Goal: Use online tool/utility

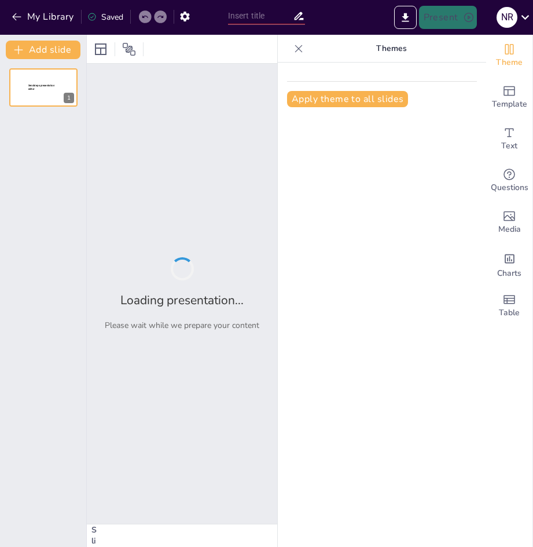
type input "Análisis del Relevamiento de Información en la Tercera Evaluación de Desempeño …"
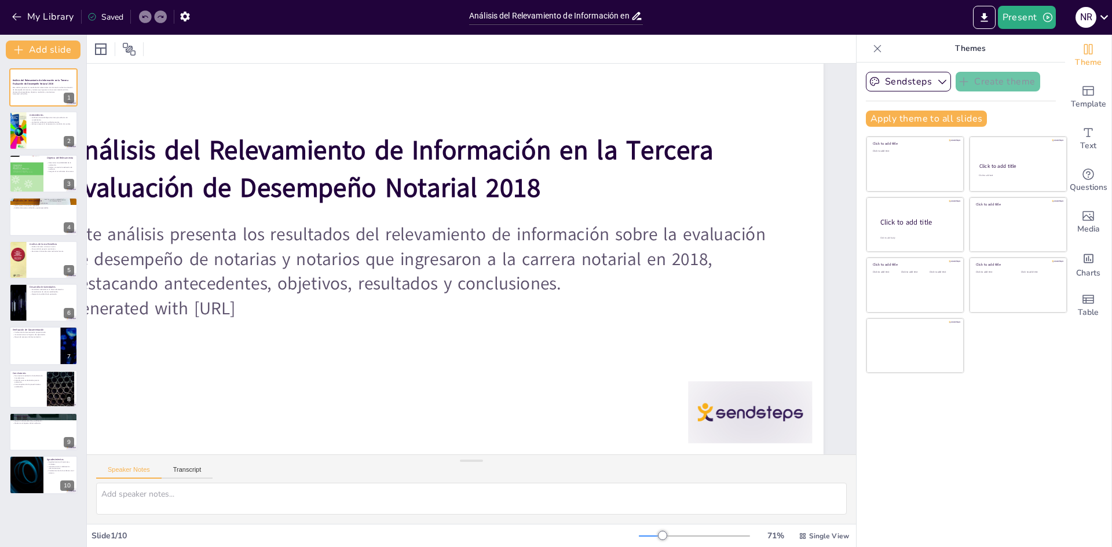
scroll to position [97, 0]
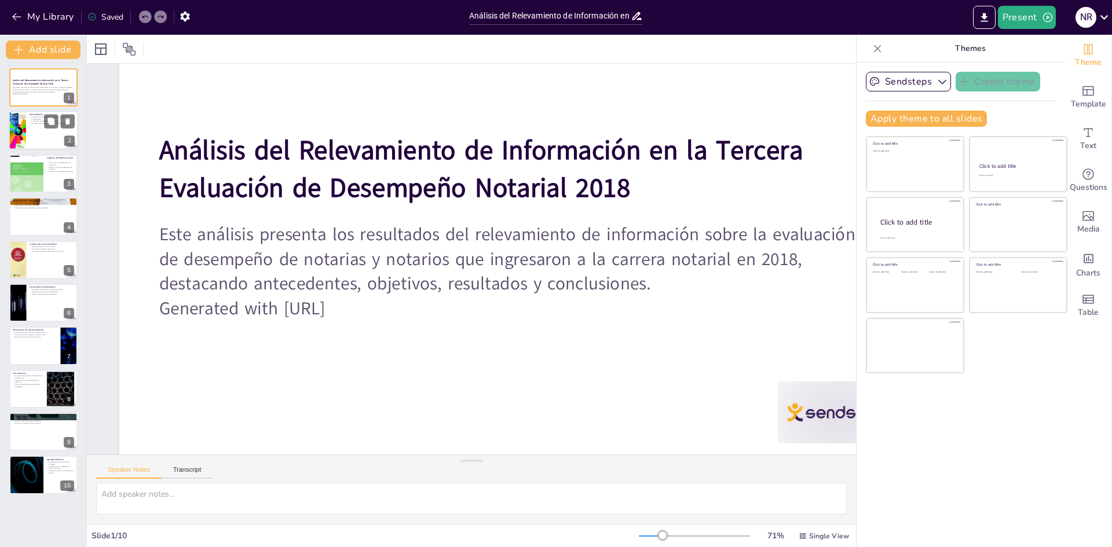
click at [46, 135] on div at bounding box center [43, 130] width 69 height 39
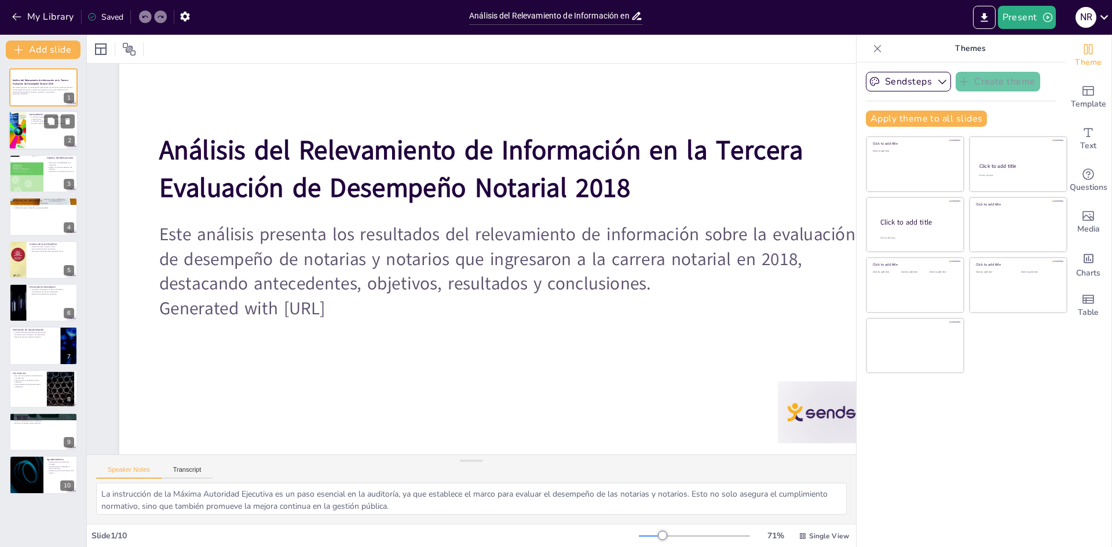
scroll to position [0, 0]
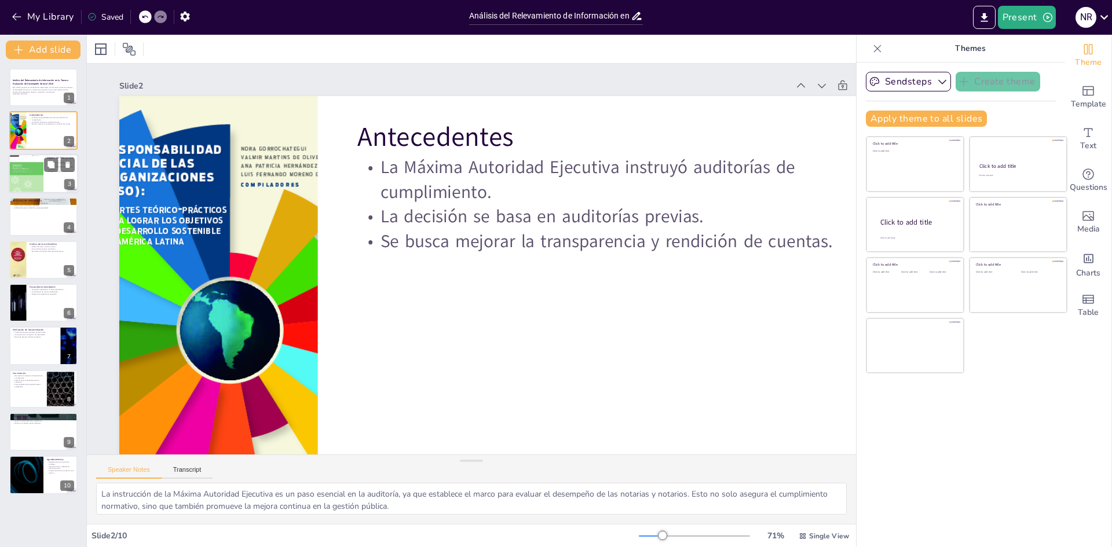
click at [43, 169] on div at bounding box center [26, 174] width 35 height 46
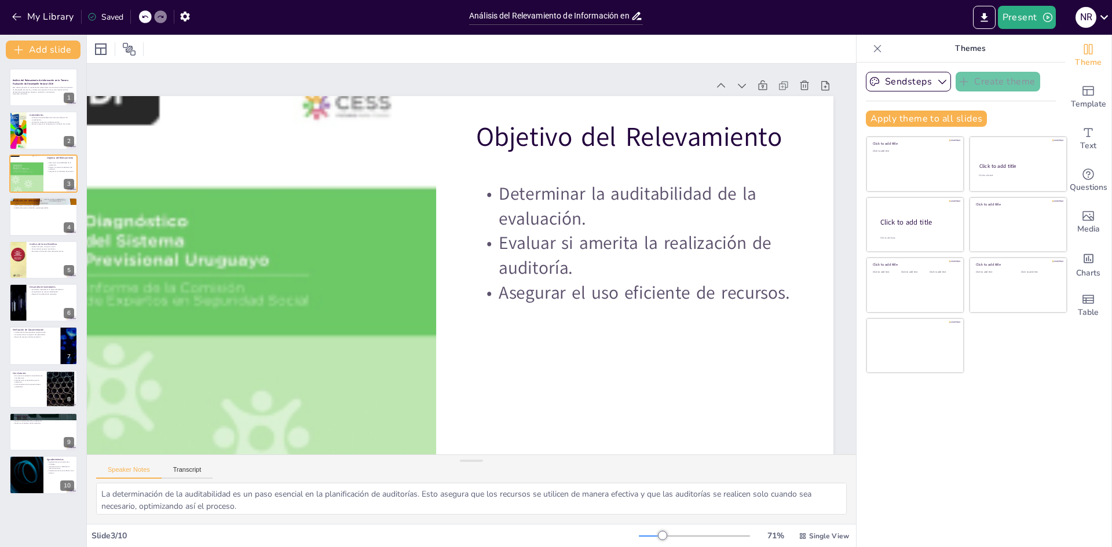
scroll to position [0, 107]
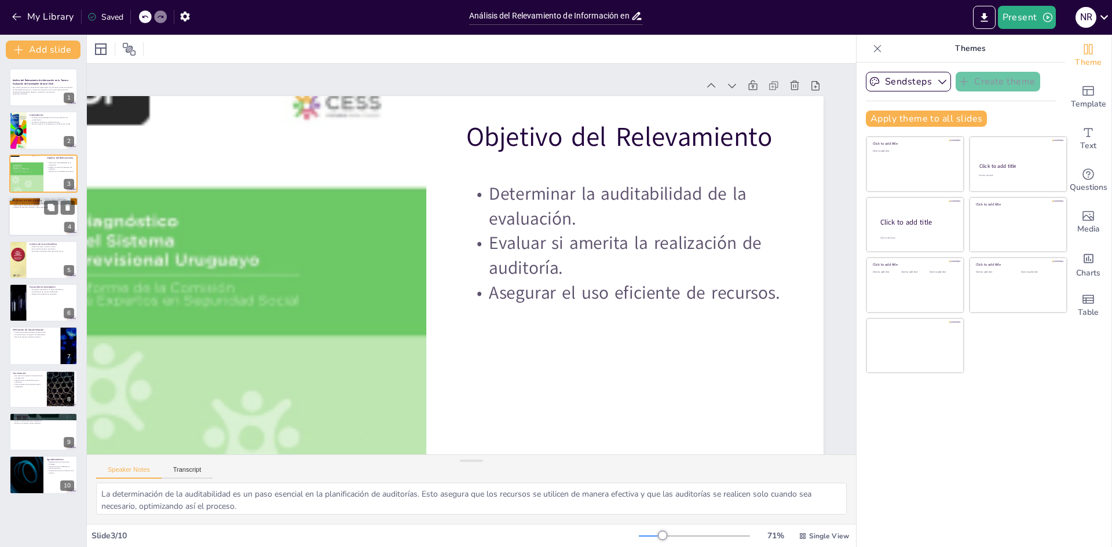
click at [39, 222] on div at bounding box center [43, 216] width 69 height 39
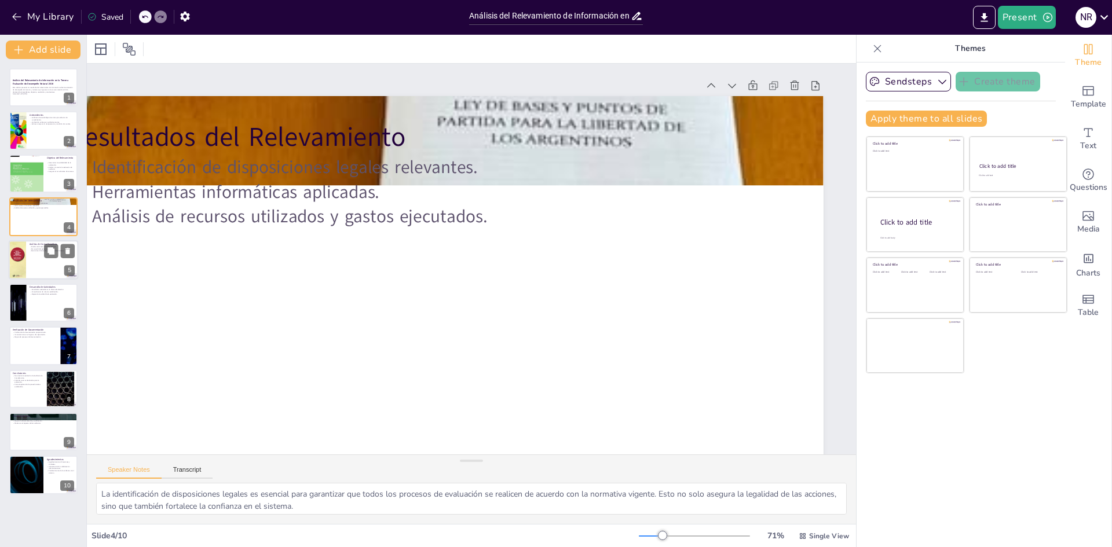
click at [45, 266] on div at bounding box center [43, 259] width 69 height 39
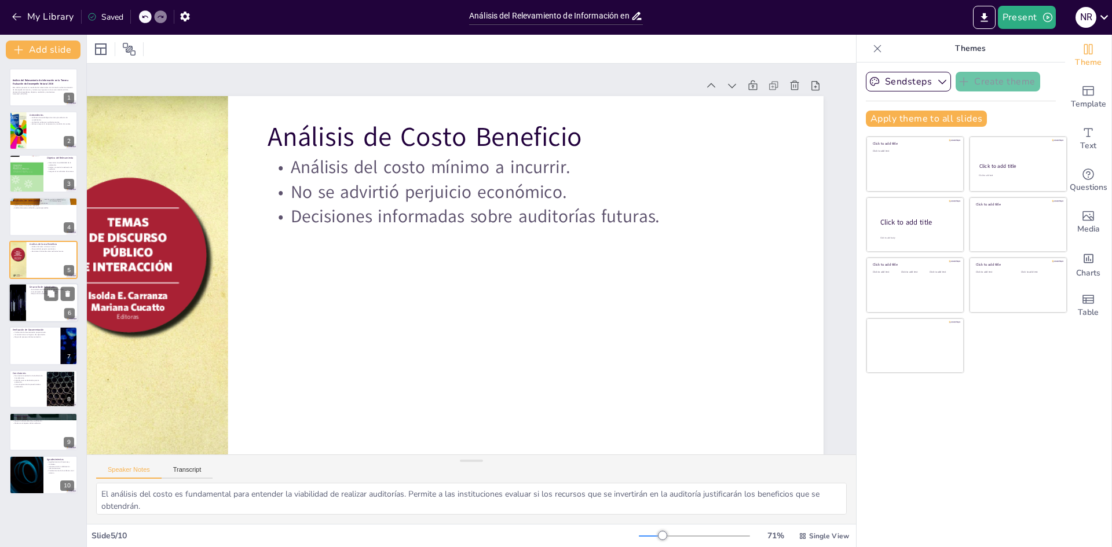
click at [36, 314] on div at bounding box center [43, 302] width 69 height 39
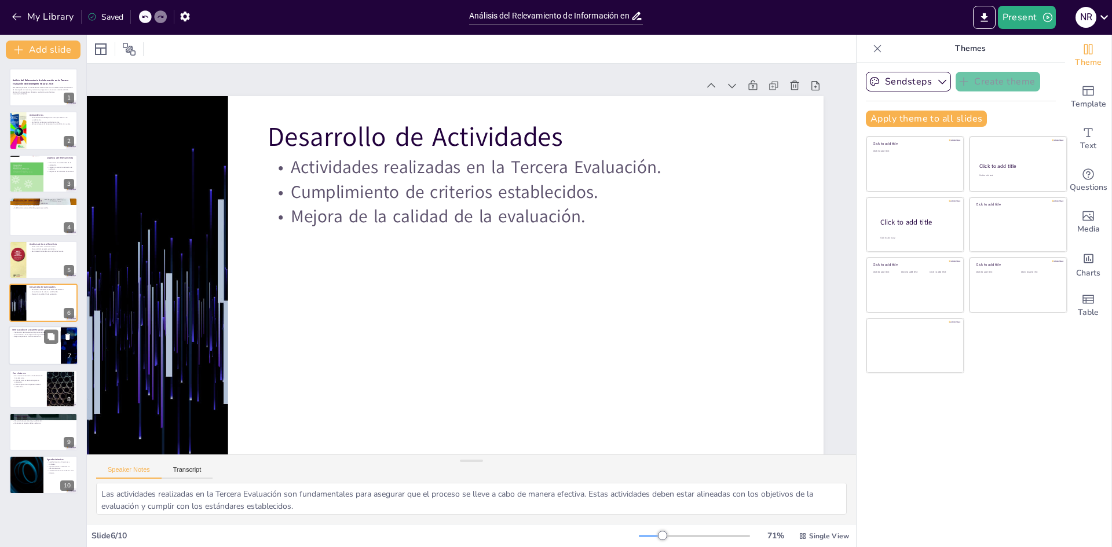
click at [30, 347] on div at bounding box center [43, 346] width 69 height 39
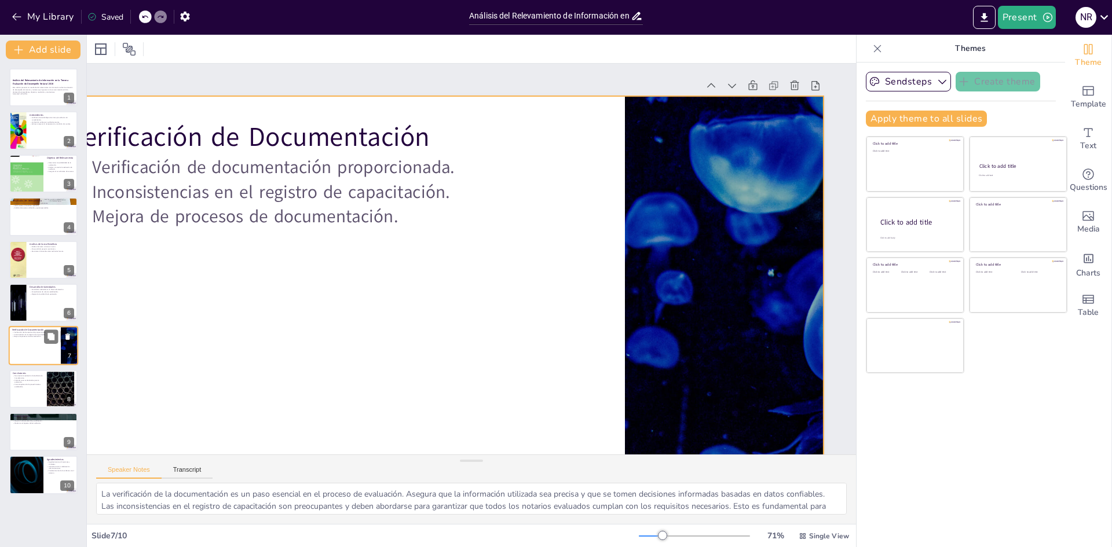
click at [39, 353] on div at bounding box center [43, 346] width 69 height 39
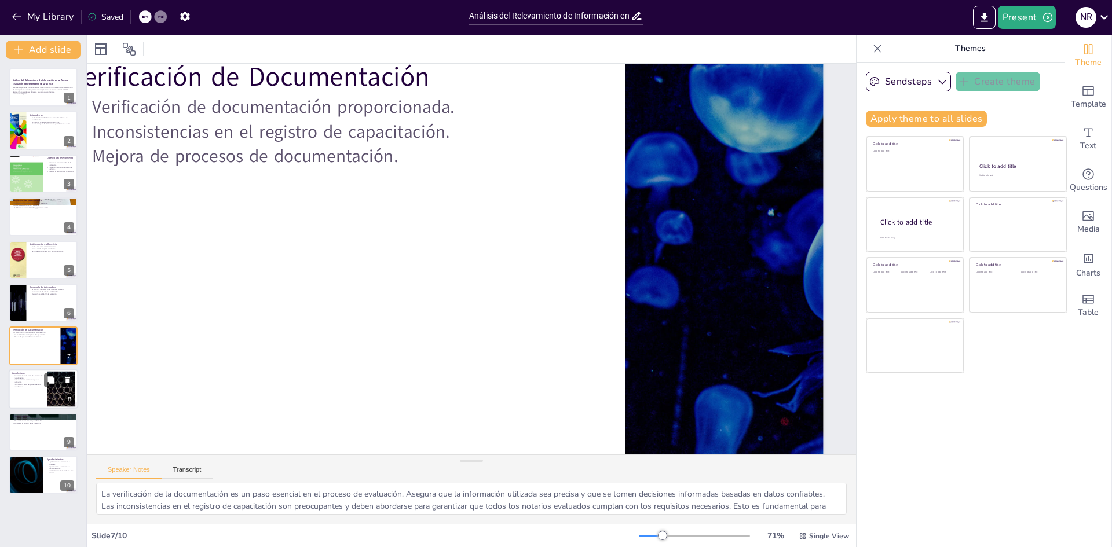
click at [41, 381] on p "Falta de recursos destinados para la evaluación." at bounding box center [27, 381] width 31 height 4
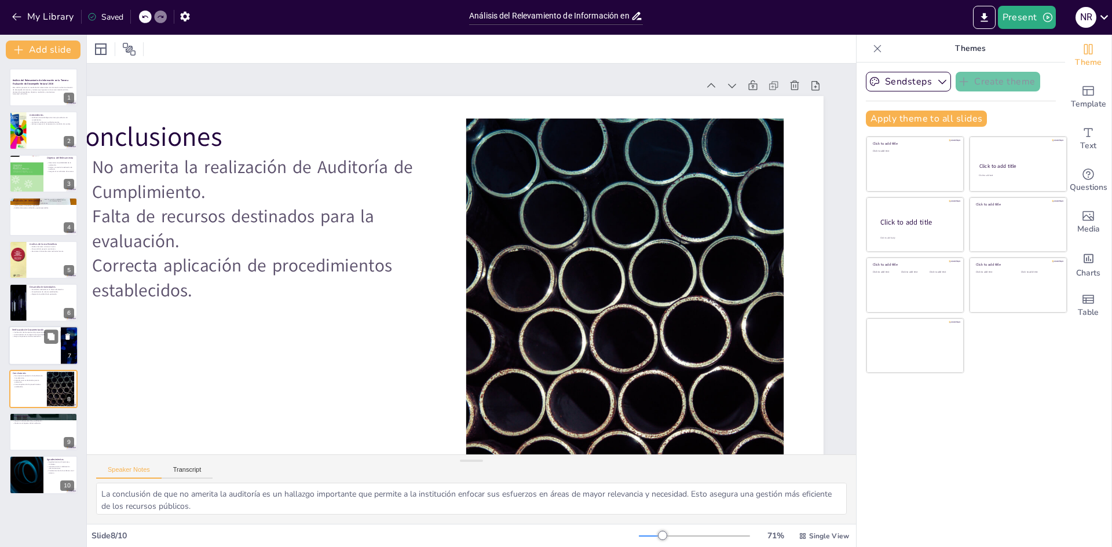
click at [41, 336] on p "Mejora de procesos de documentación." at bounding box center [34, 337] width 45 height 2
type textarea "La verificación de la documentación es un paso esencial en el proceso de evalua…"
